Goal: Find specific page/section

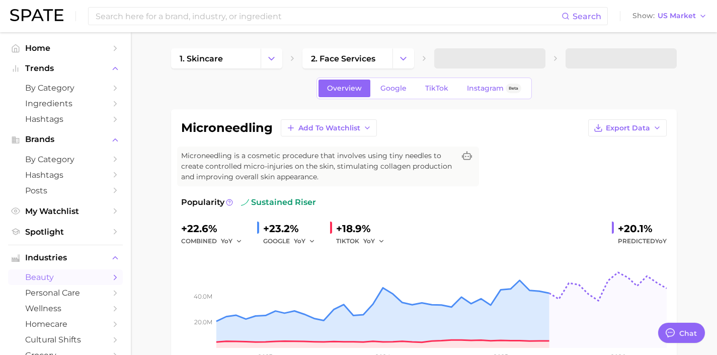
type textarea "x"
